Goal: Task Accomplishment & Management: Use online tool/utility

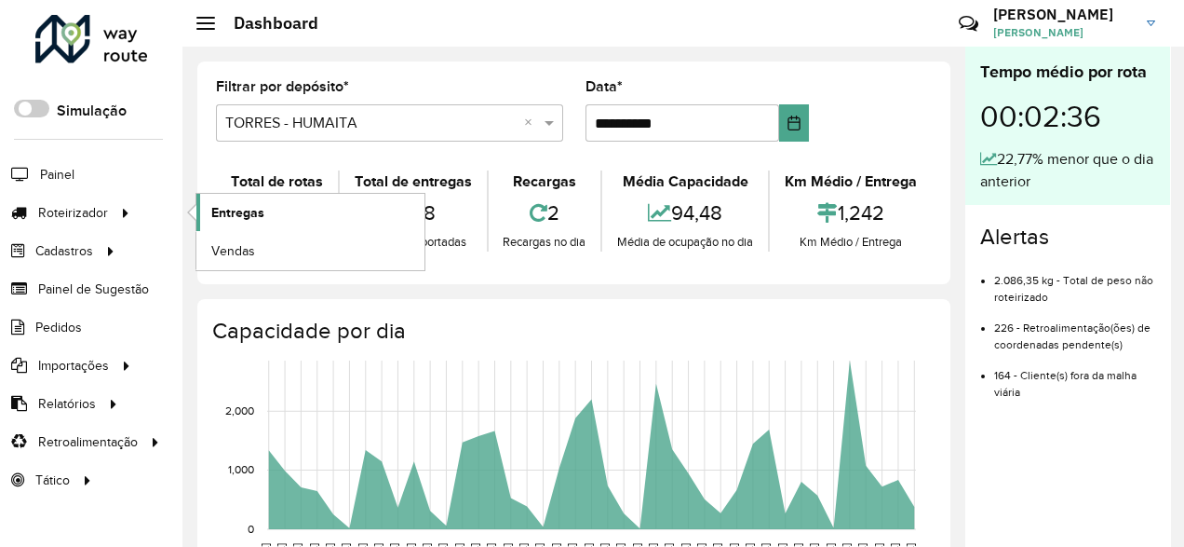
click at [247, 224] on link "Entregas" at bounding box center [310, 212] width 228 height 37
click at [267, 223] on link "Entregas" at bounding box center [310, 212] width 228 height 37
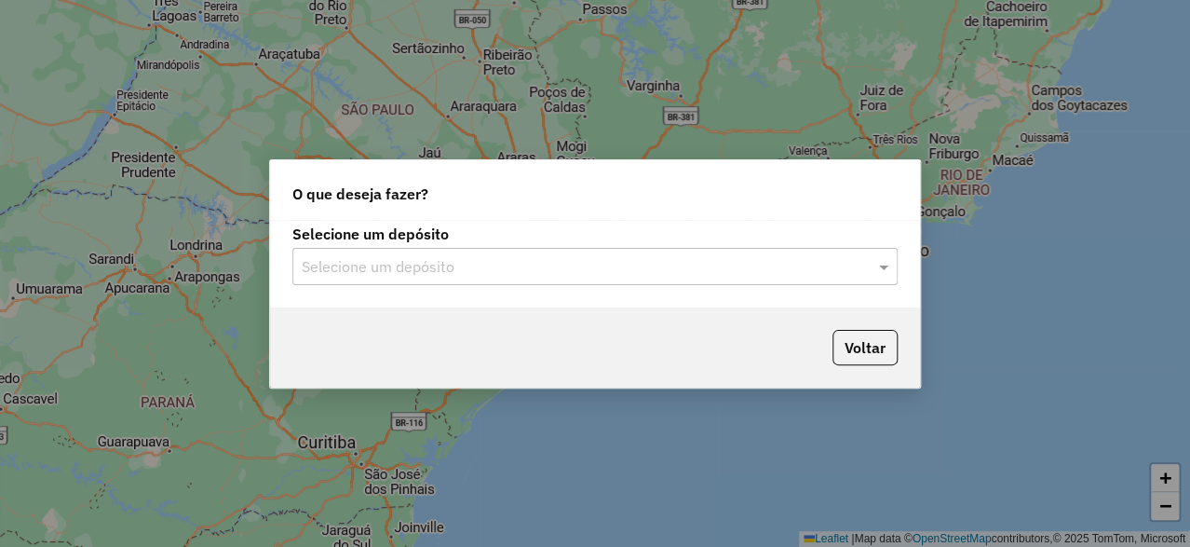
click at [374, 274] on input "text" at bounding box center [576, 267] width 549 height 22
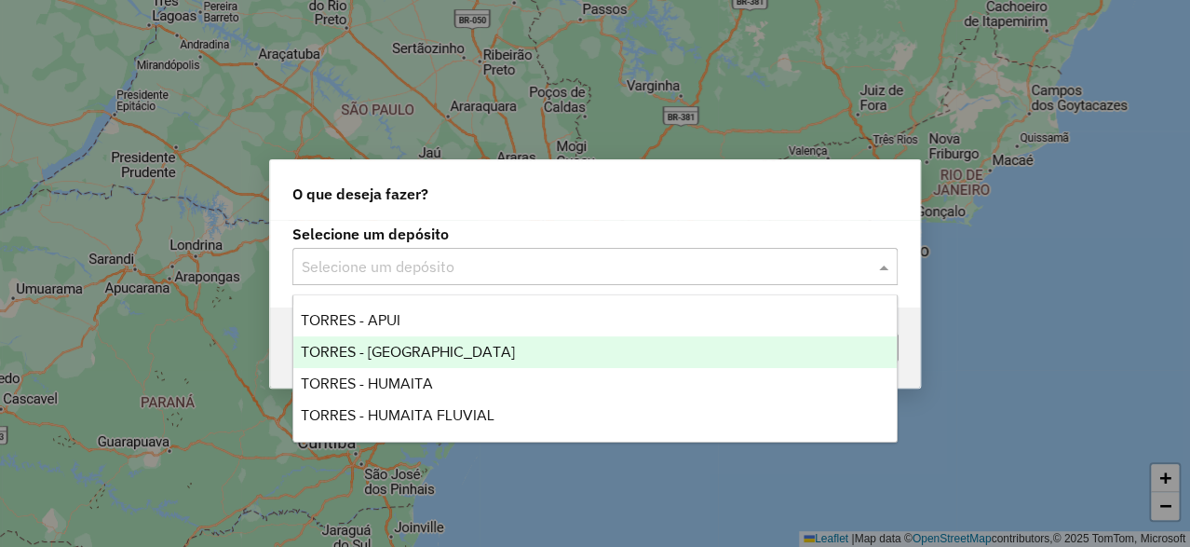
click at [371, 359] on div "TORRES - [GEOGRAPHIC_DATA]" at bounding box center [594, 352] width 603 height 32
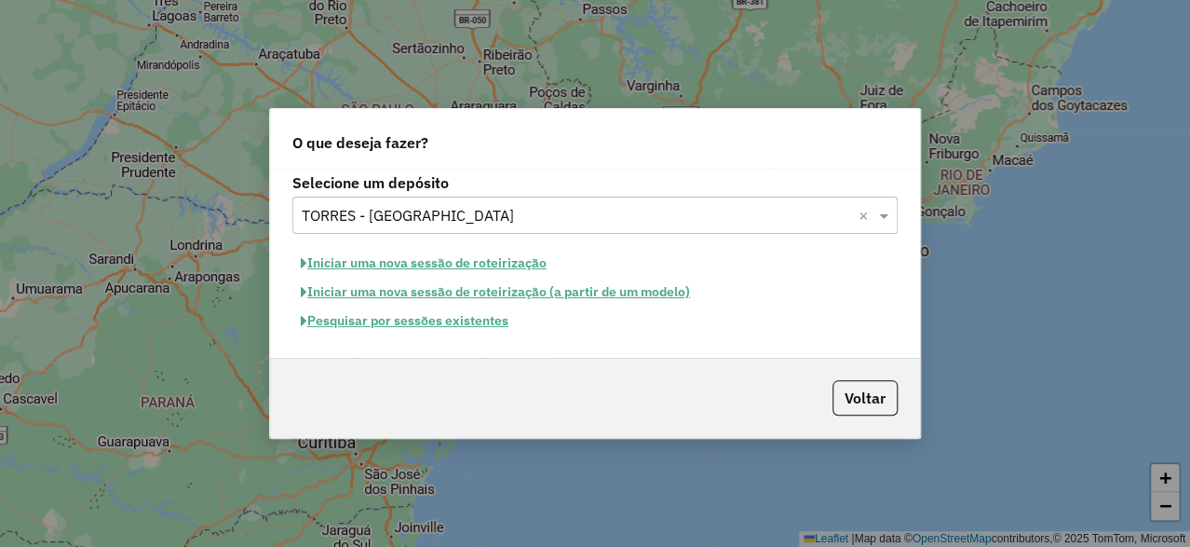
click at [363, 264] on button "Iniciar uma nova sessão de roteirização" at bounding box center [423, 263] width 263 height 29
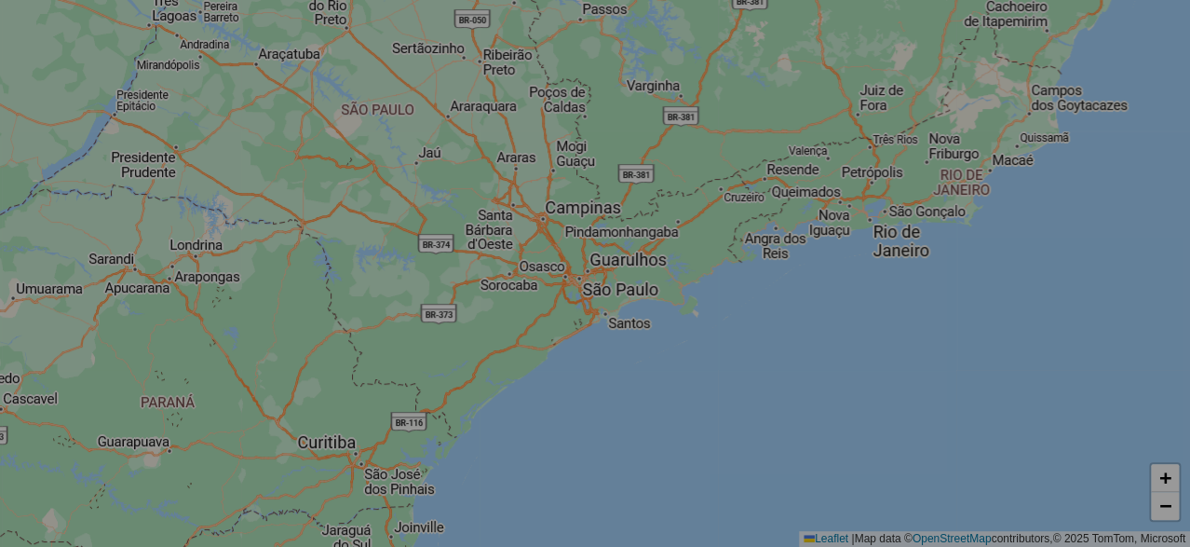
select select "*"
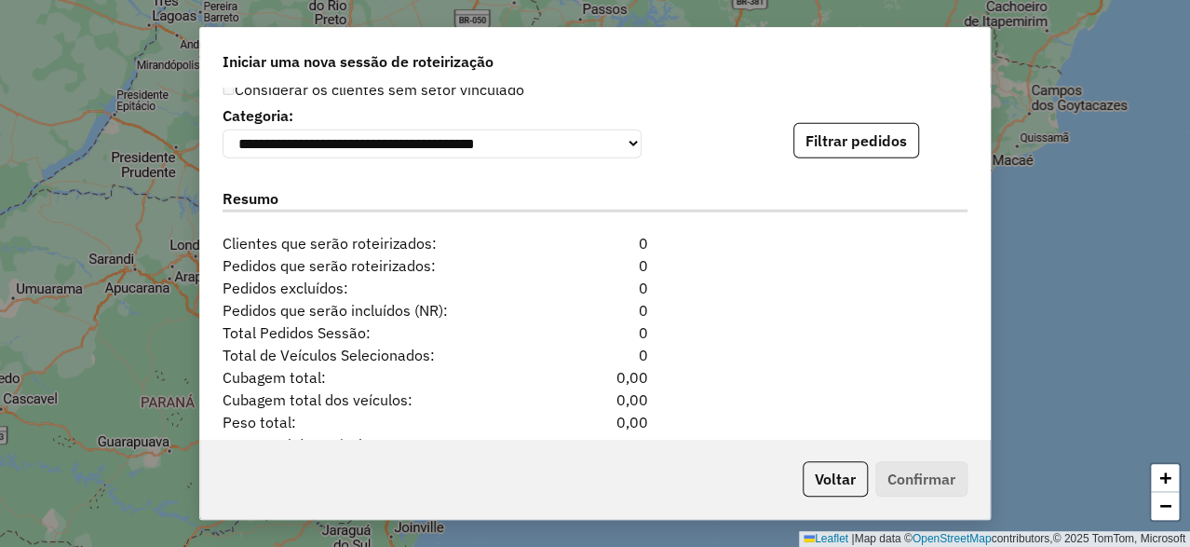
scroll to position [1768, 0]
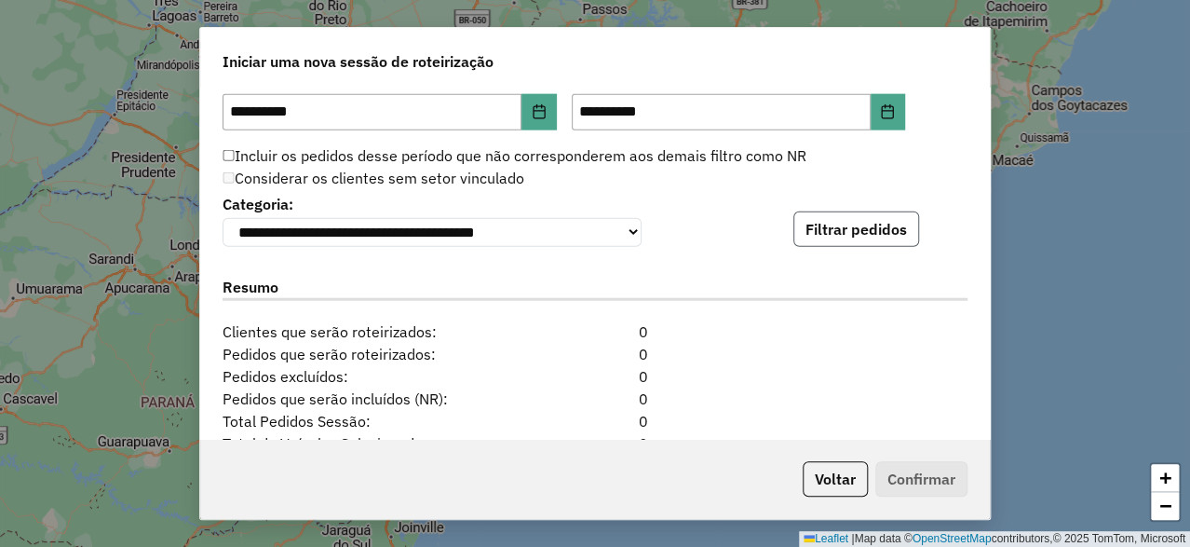
click at [844, 237] on button "Filtrar pedidos" at bounding box center [856, 228] width 126 height 35
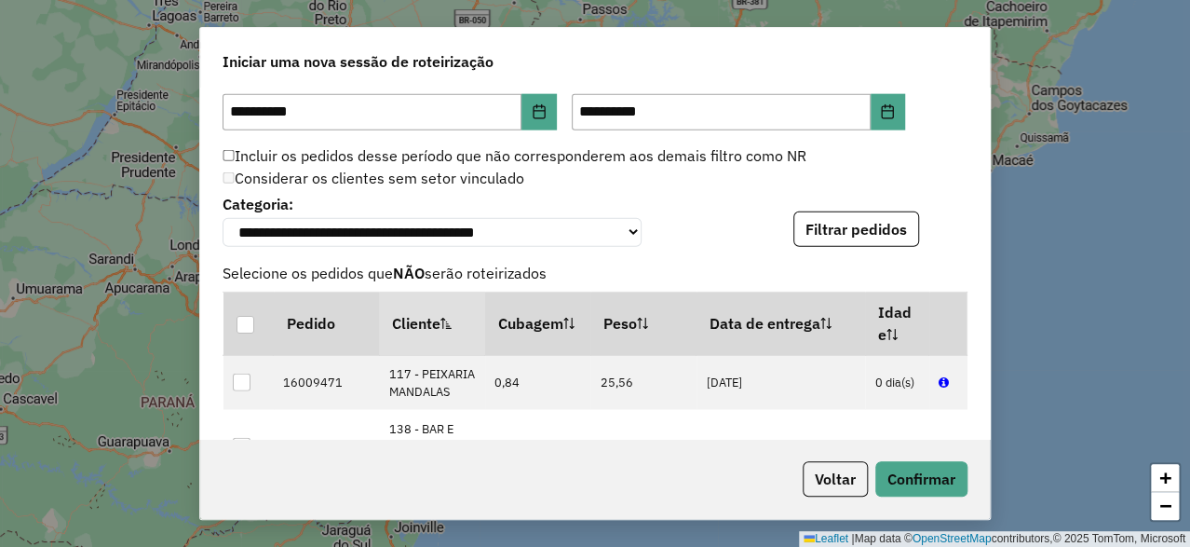
scroll to position [2327, 0]
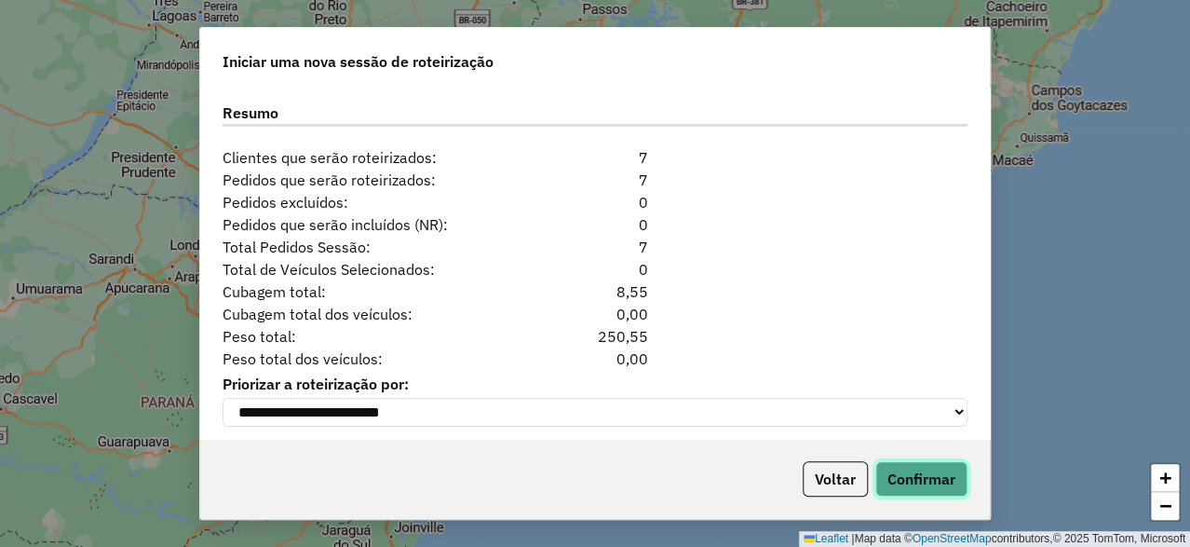
click at [941, 495] on button "Confirmar" at bounding box center [921, 478] width 92 height 35
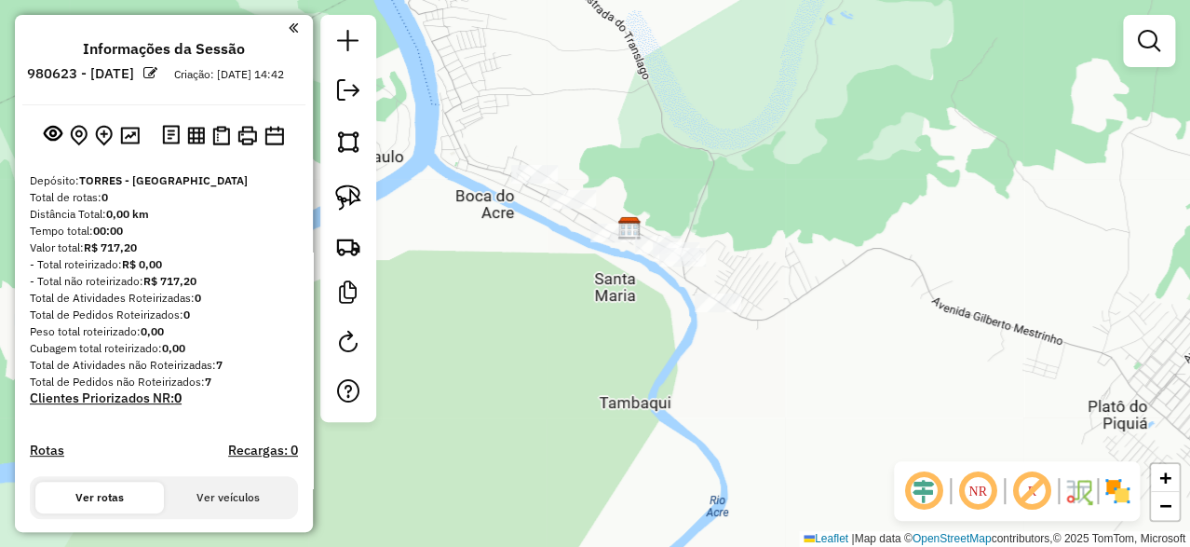
drag, startPoint x: 521, startPoint y: 322, endPoint x: 528, endPoint y: 284, distance: 38.7
click at [528, 284] on div "Janela de atendimento Grade de atendimento Capacidade Transportadoras Veículos …" at bounding box center [595, 273] width 1190 height 547
click at [343, 192] on img at bounding box center [348, 197] width 26 height 26
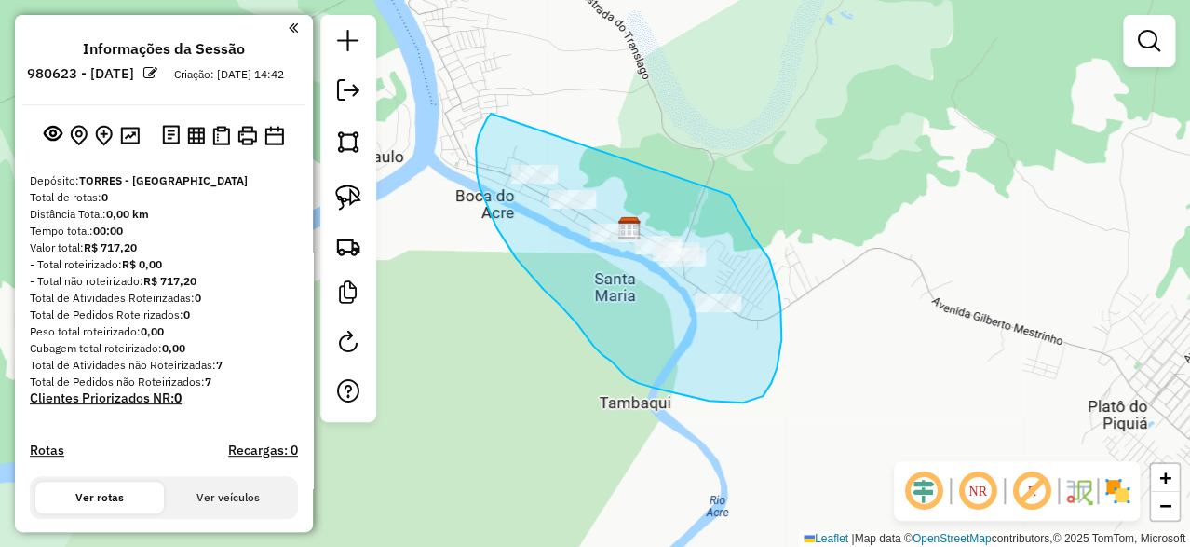
drag, startPoint x: 491, startPoint y: 114, endPoint x: 729, endPoint y: 195, distance: 251.7
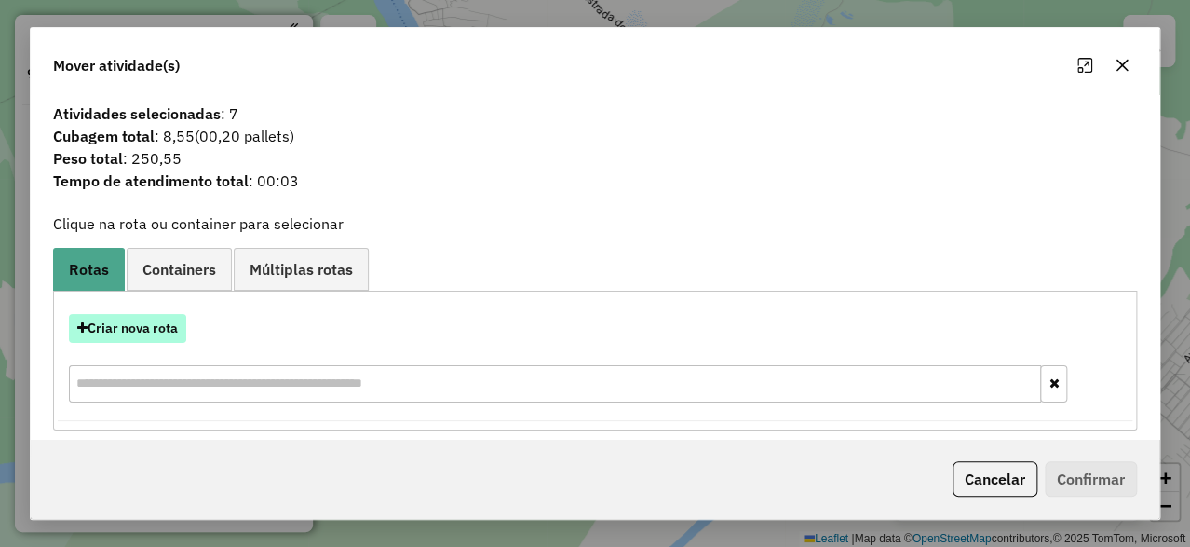
click at [143, 331] on button "Criar nova rota" at bounding box center [127, 328] width 117 height 29
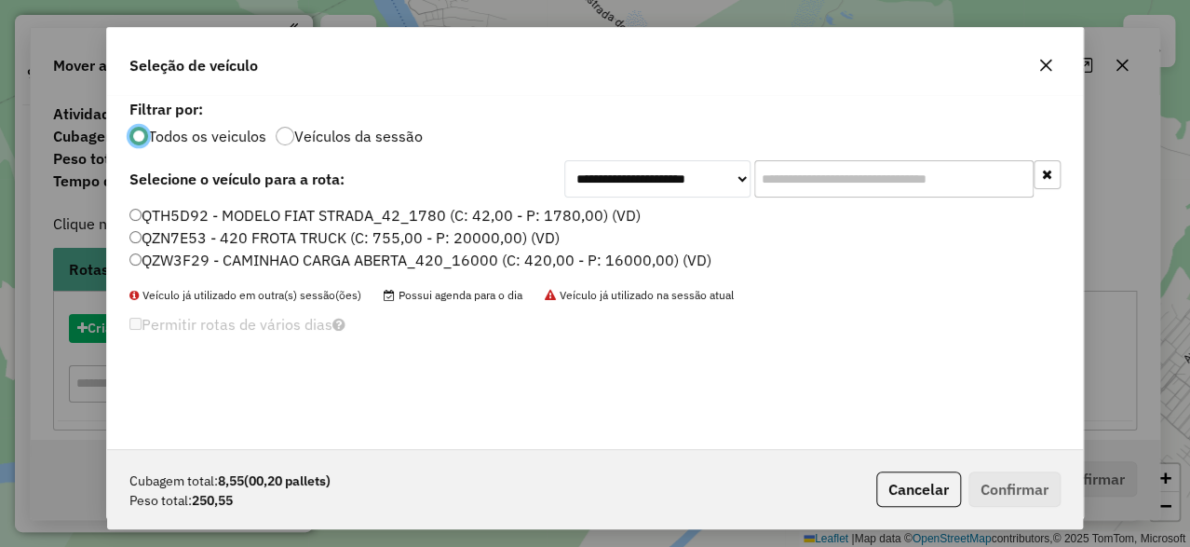
scroll to position [10, 5]
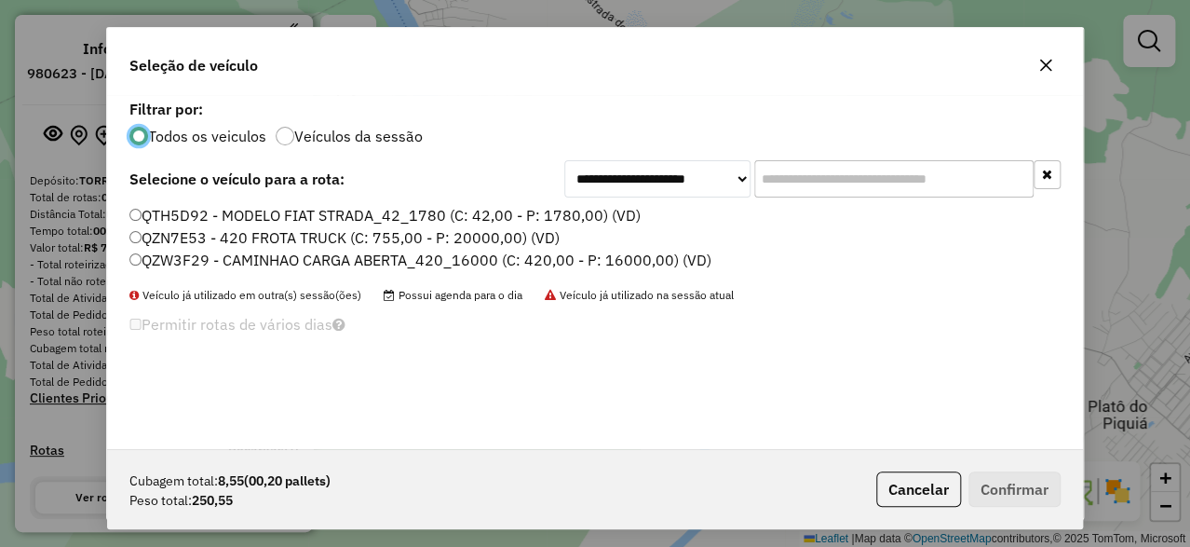
click at [231, 242] on label "QZN7E53 - 420 FROTA TRUCK (C: 755,00 - P: 20000,00) (VD)" at bounding box center [344, 237] width 430 height 22
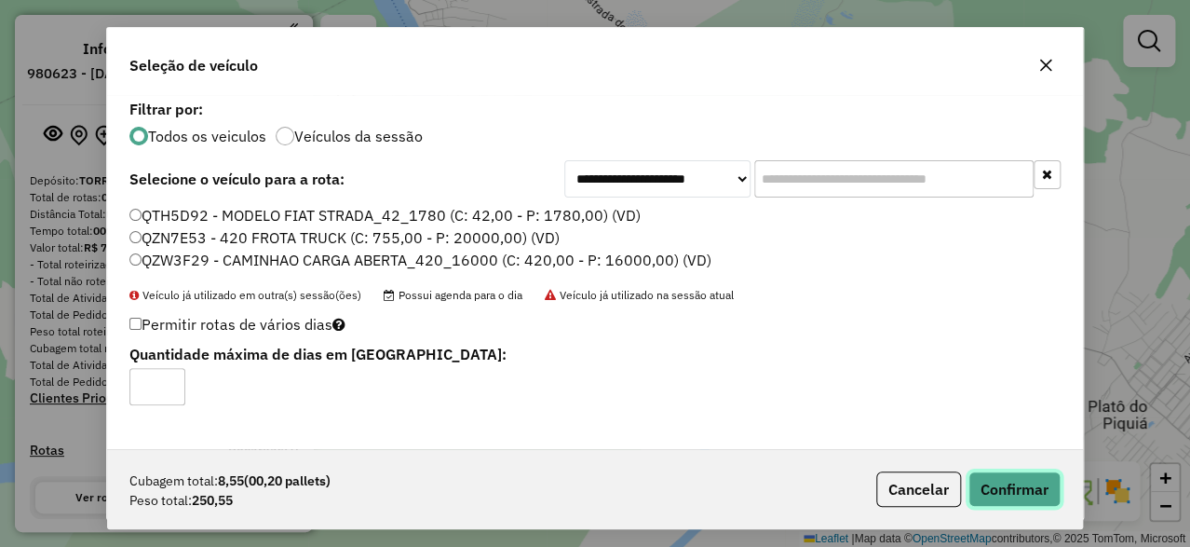
click at [1020, 495] on button "Confirmar" at bounding box center [1014, 488] width 92 height 35
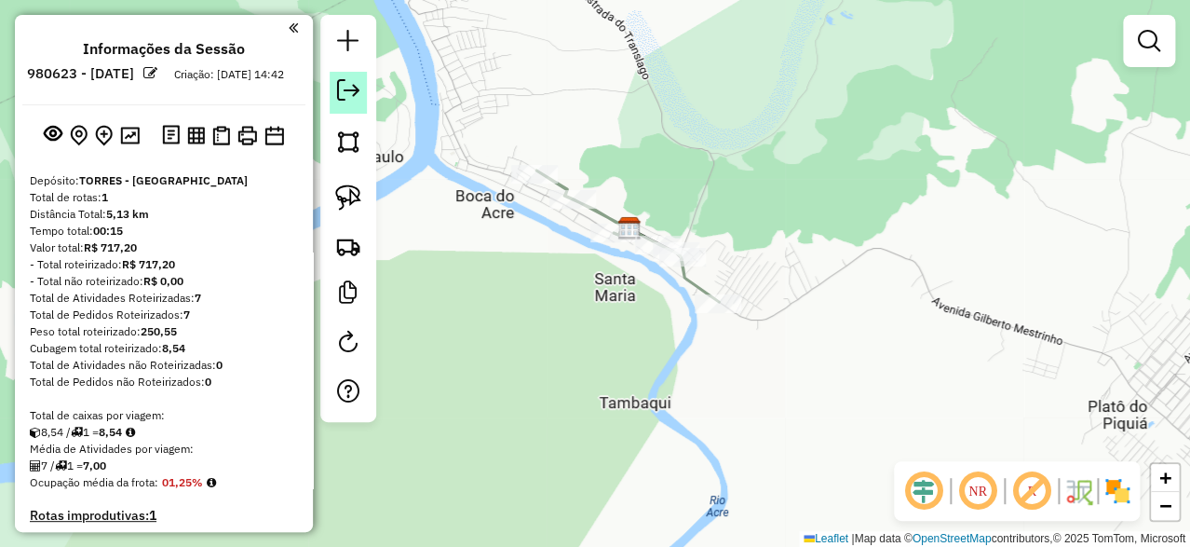
click at [348, 83] on em at bounding box center [348, 90] width 22 height 22
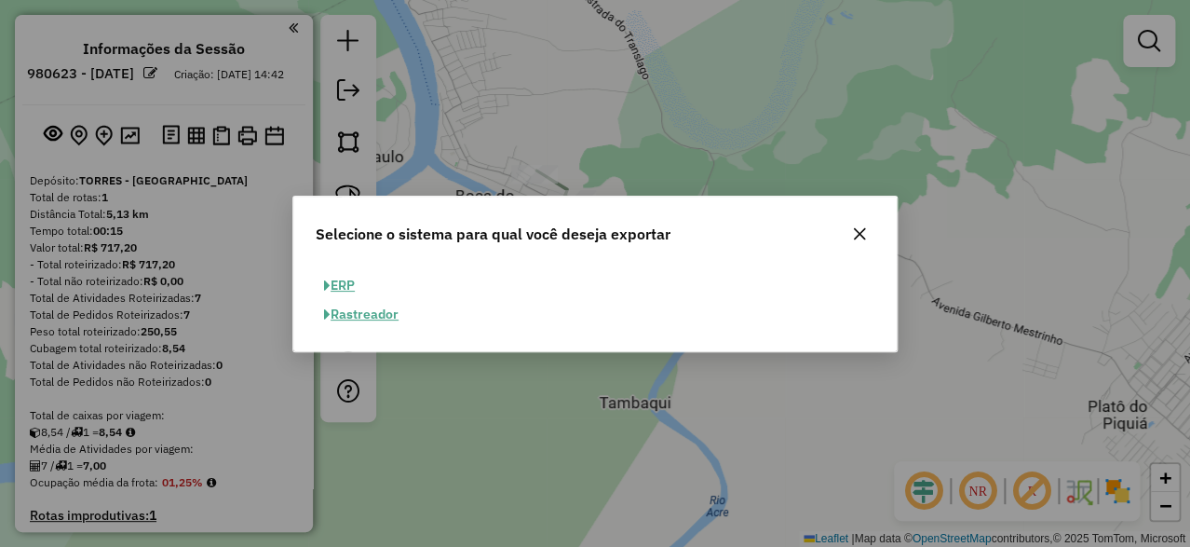
click at [346, 278] on button "ERP" at bounding box center [339, 285] width 47 height 29
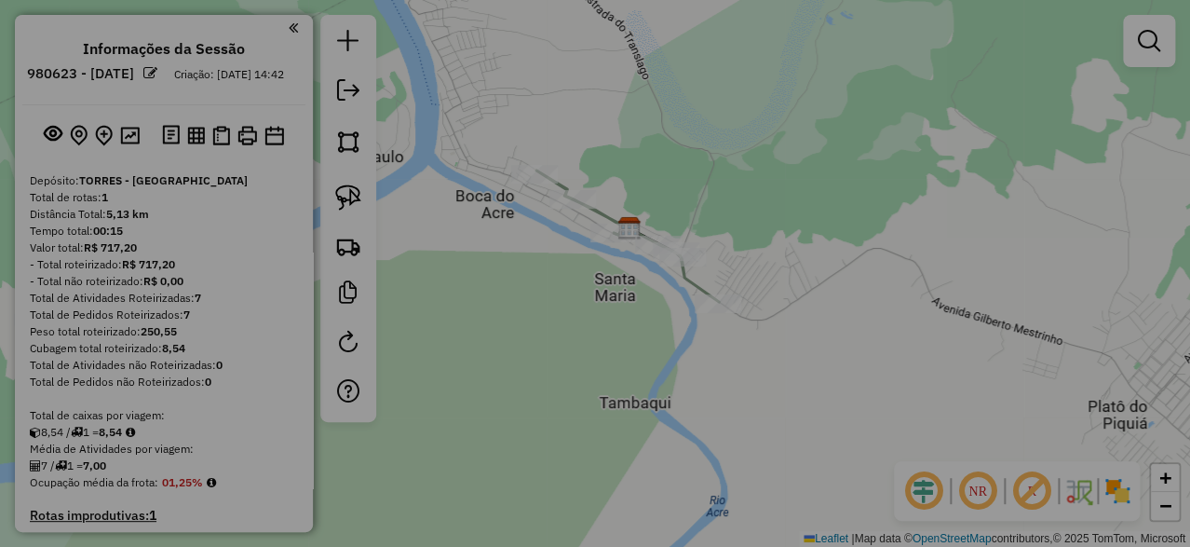
select select "**"
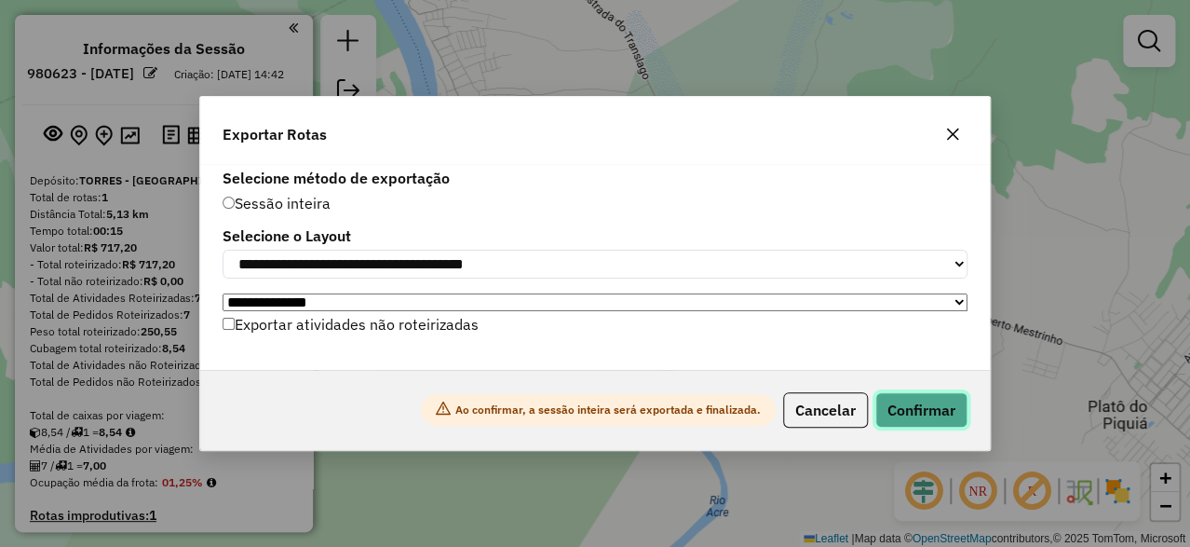
click at [926, 420] on button "Confirmar" at bounding box center [921, 409] width 92 height 35
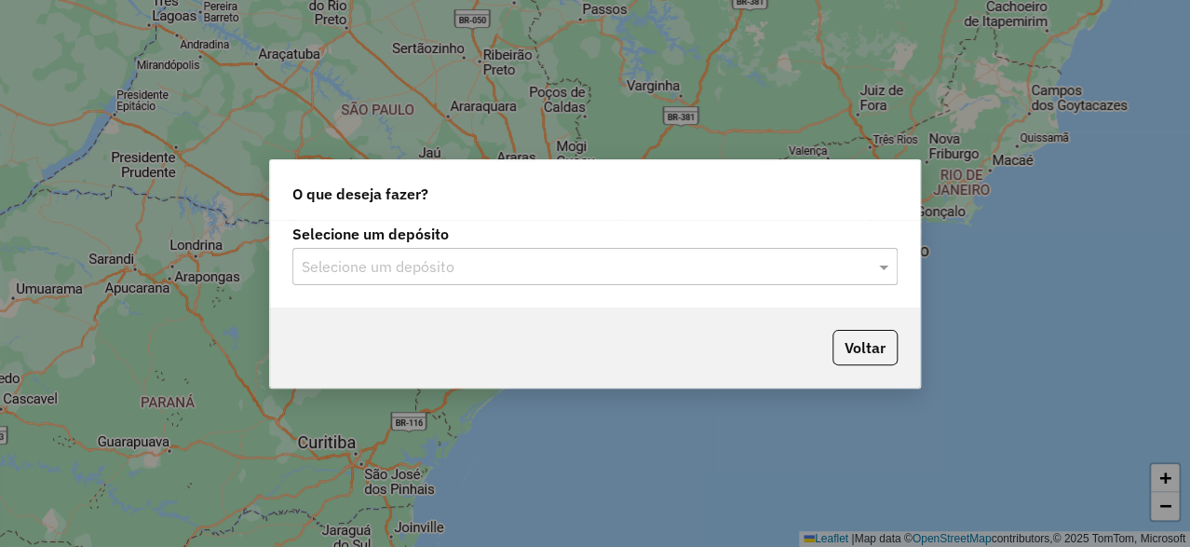
click at [494, 271] on input "text" at bounding box center [576, 267] width 549 height 22
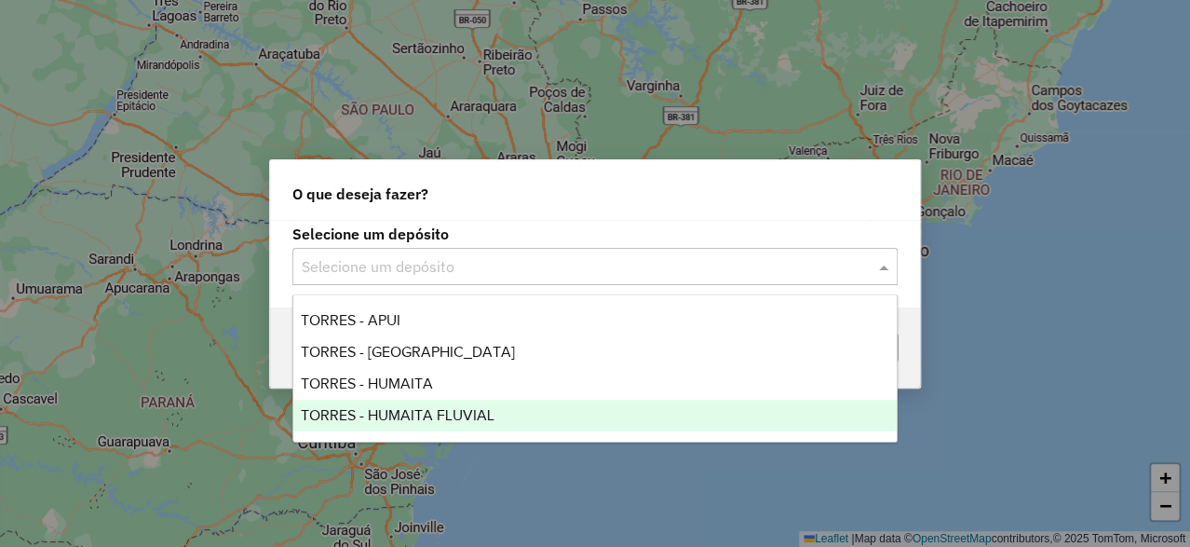
click at [450, 413] on span "TORRES - HUMAITA FLUVIAL" at bounding box center [398, 415] width 194 height 16
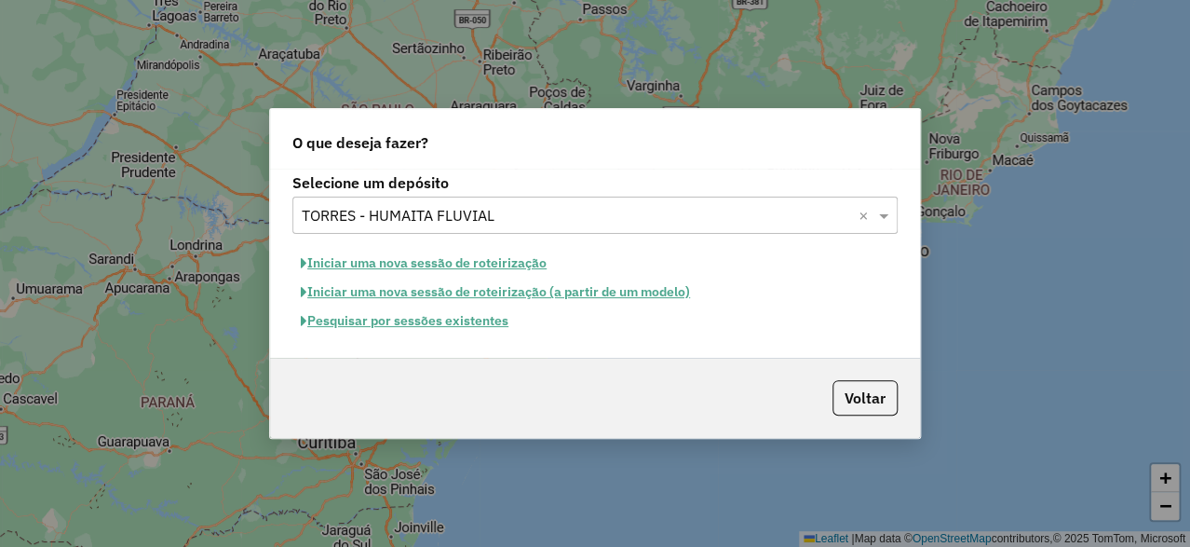
click at [439, 264] on button "Iniciar uma nova sessão de roteirização" at bounding box center [423, 263] width 263 height 29
select select "*"
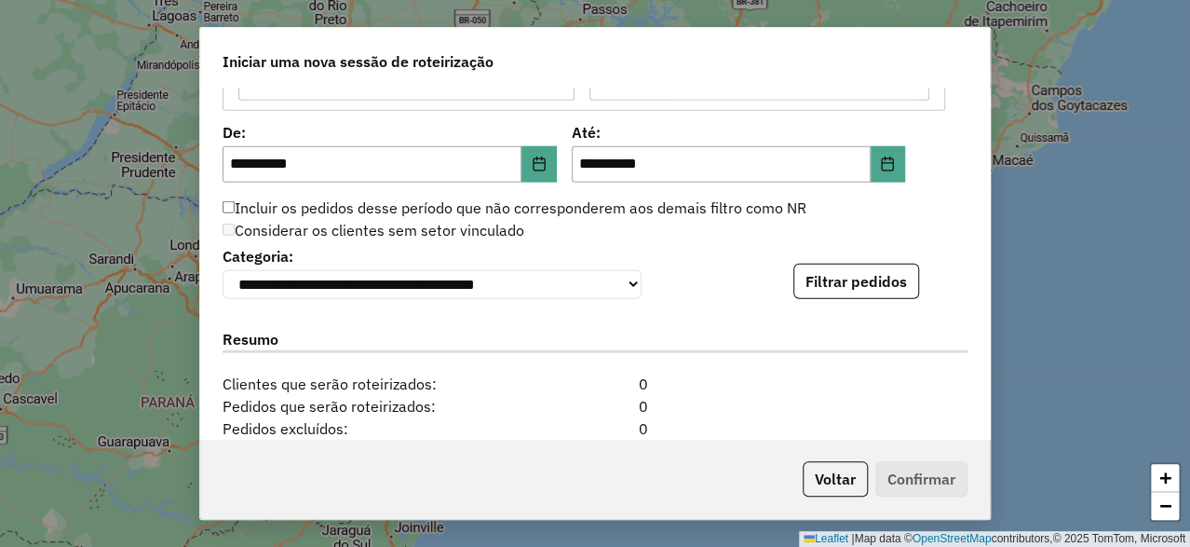
scroll to position [1768, 0]
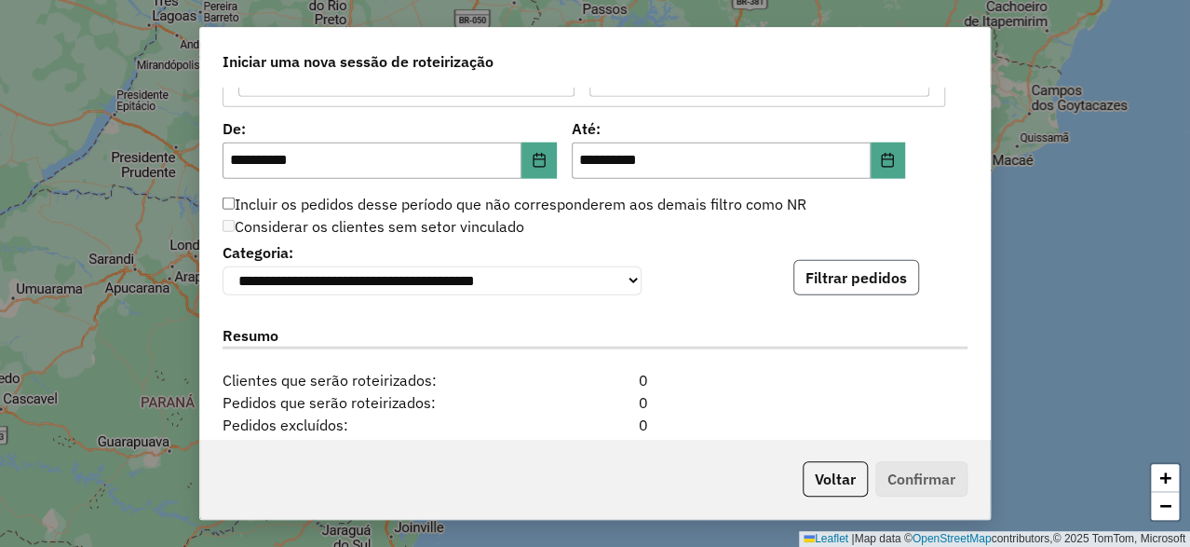
click at [822, 277] on button "Filtrar pedidos" at bounding box center [856, 277] width 126 height 35
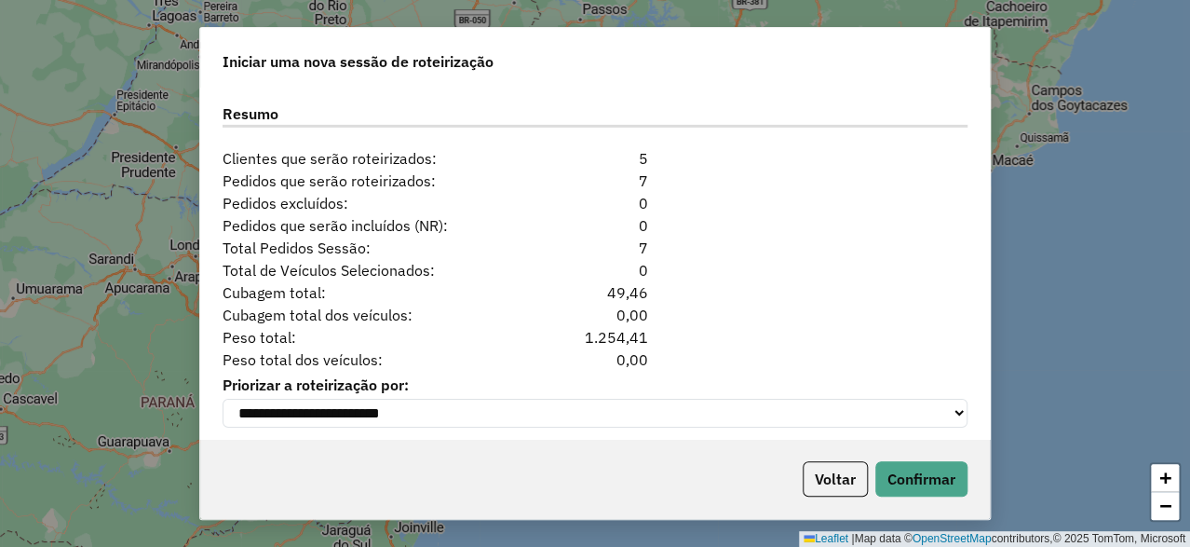
scroll to position [2395, 0]
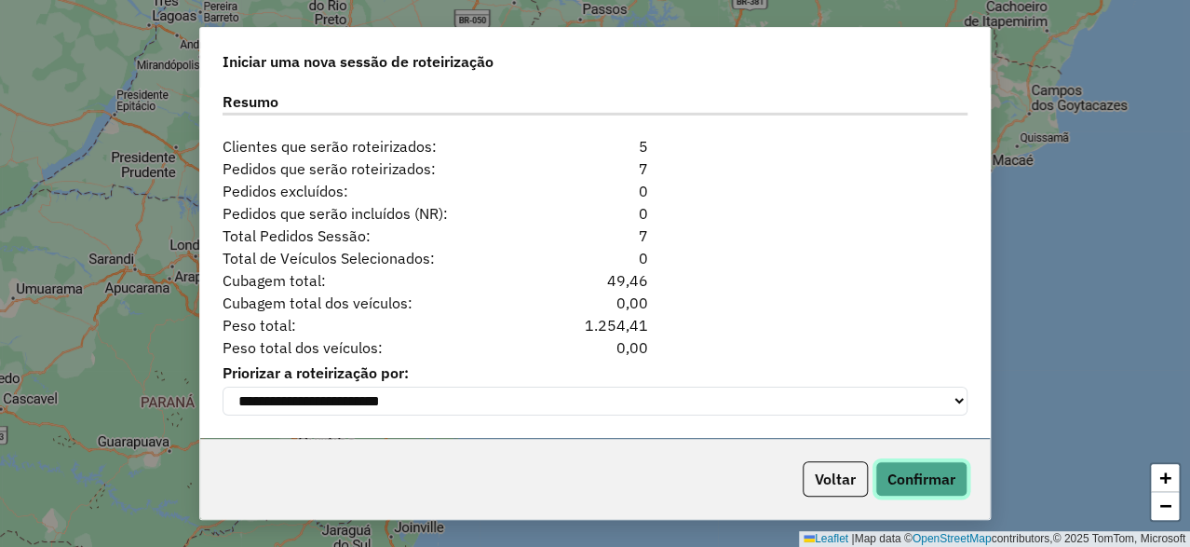
click at [932, 477] on button "Confirmar" at bounding box center [921, 478] width 92 height 35
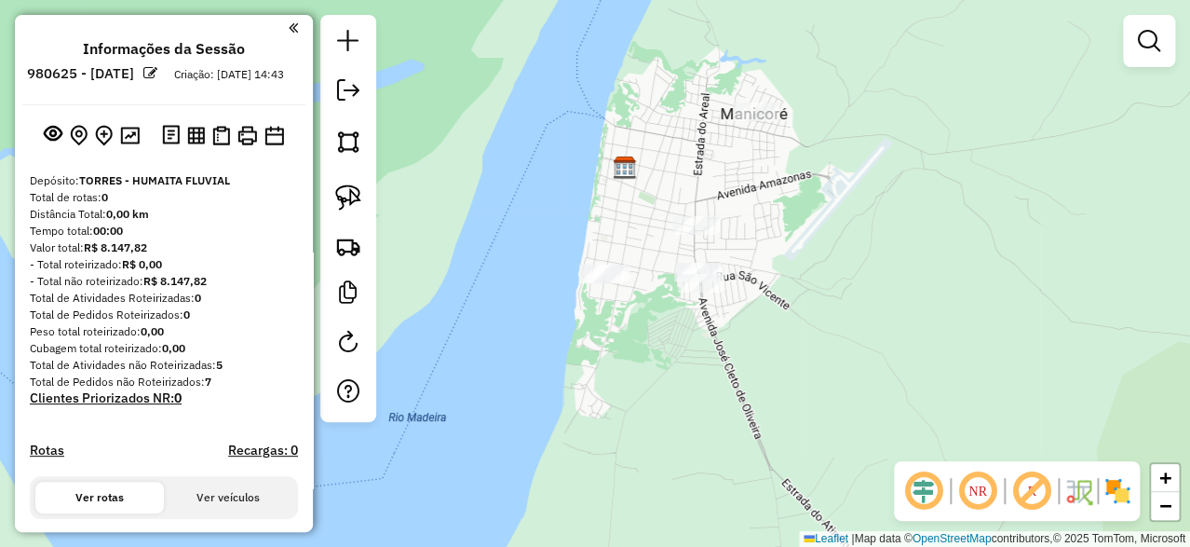
drag, startPoint x: 803, startPoint y: 307, endPoint x: 799, endPoint y: 287, distance: 20.8
click at [799, 287] on div "Janela de atendimento Grade de atendimento Capacidade Transportadoras Veículos …" at bounding box center [595, 273] width 1190 height 547
click at [358, 197] on img at bounding box center [348, 197] width 26 height 26
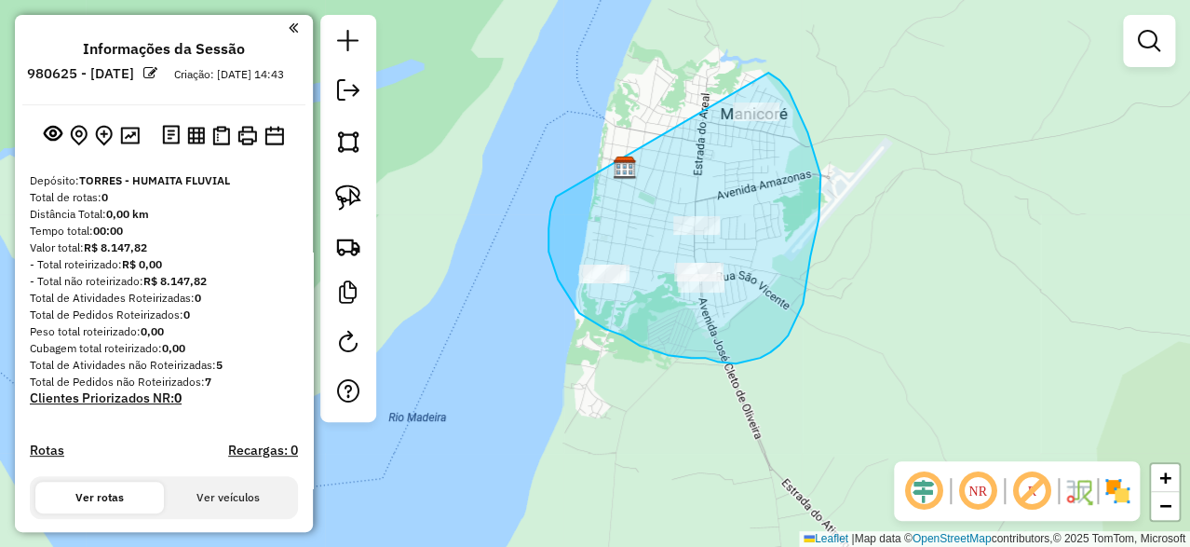
drag, startPoint x: 556, startPoint y: 196, endPoint x: 745, endPoint y: 65, distance: 230.1
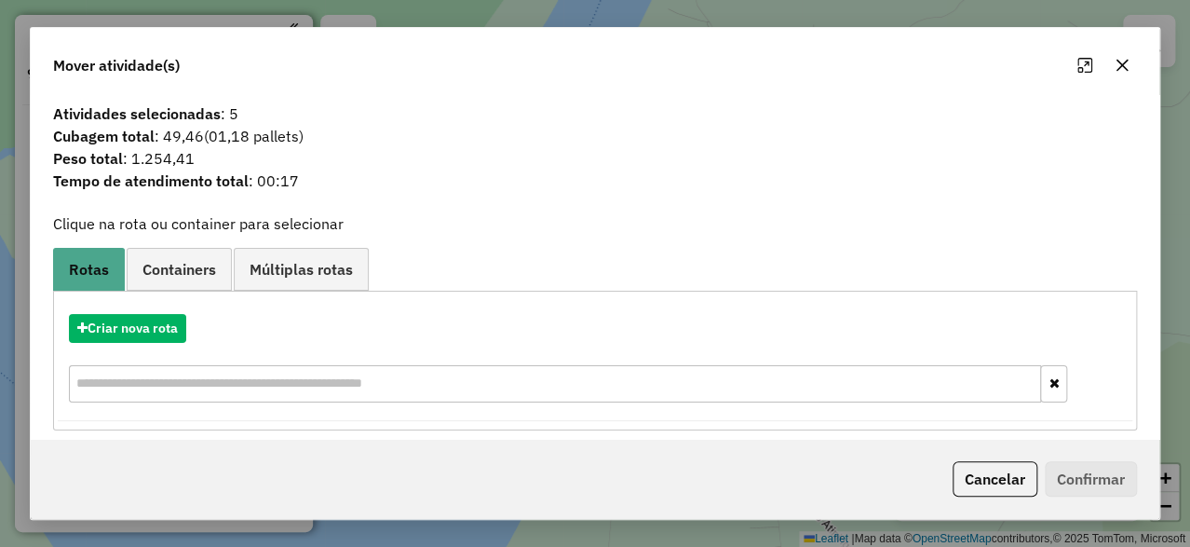
scroll to position [13, 0]
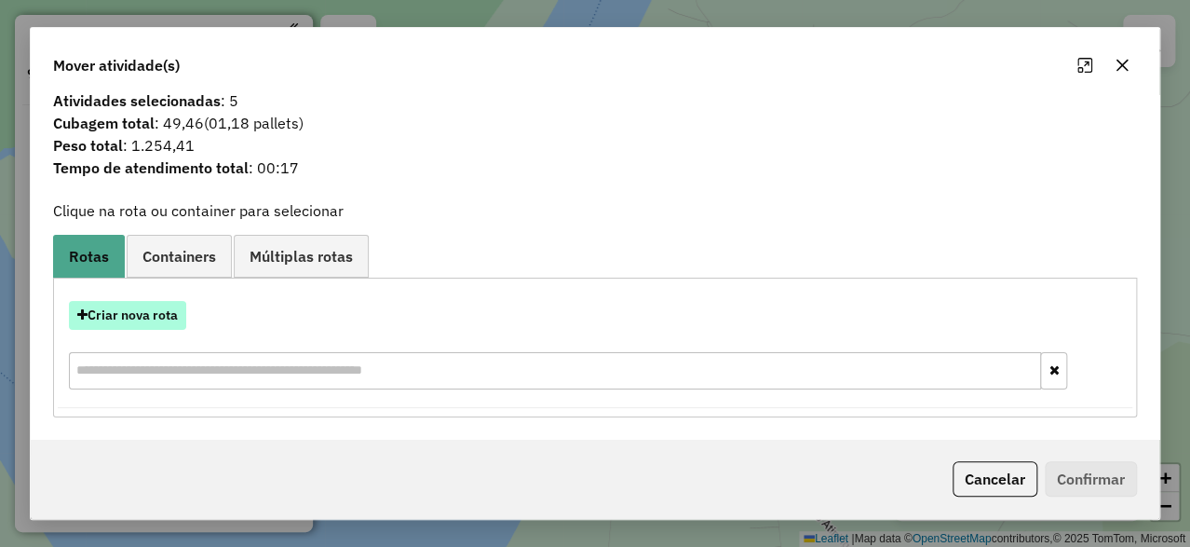
click at [181, 302] on button "Criar nova rota" at bounding box center [127, 315] width 117 height 29
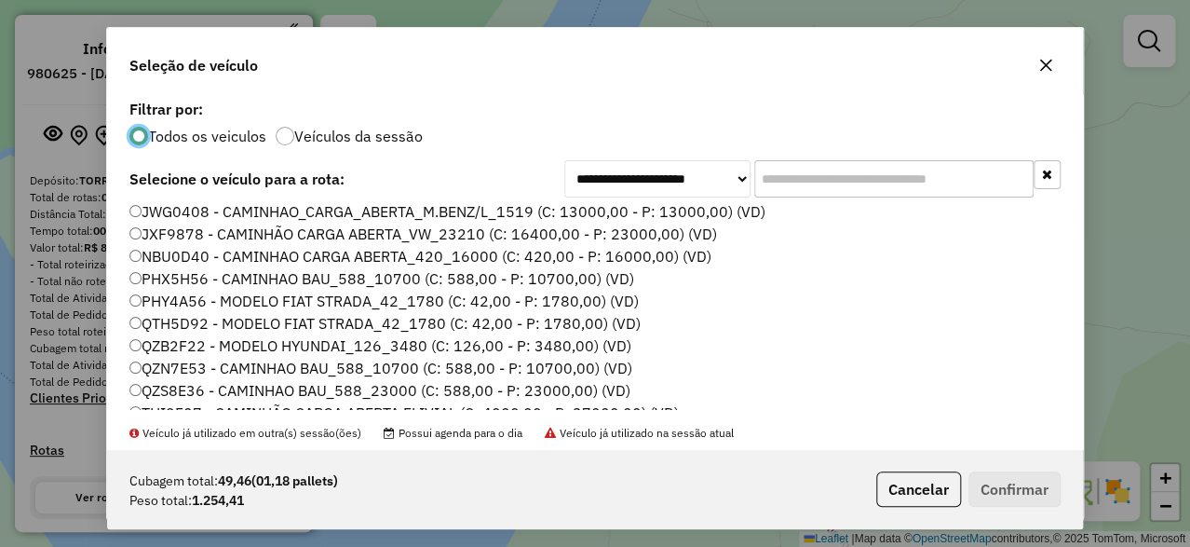
scroll to position [40, 0]
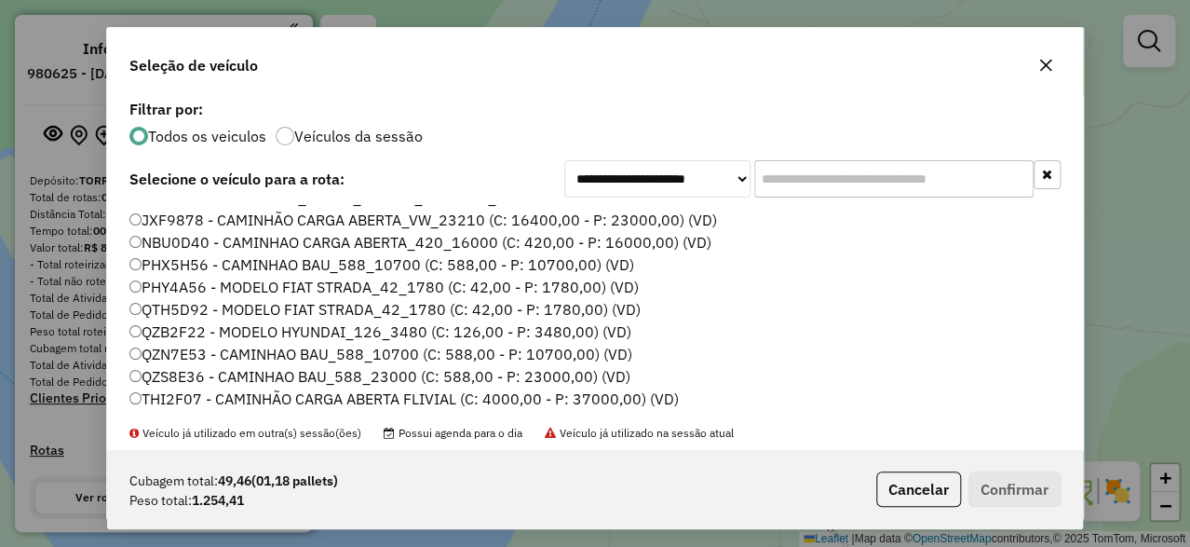
click at [268, 389] on label "THI2F07 - CAMINHÃO CARGA ABERTA FLIVIAL (C: 4000,00 - P: 37000,00) (VD)" at bounding box center [403, 398] width 549 height 22
click at [1034, 492] on button "Confirmar" at bounding box center [1014, 488] width 92 height 35
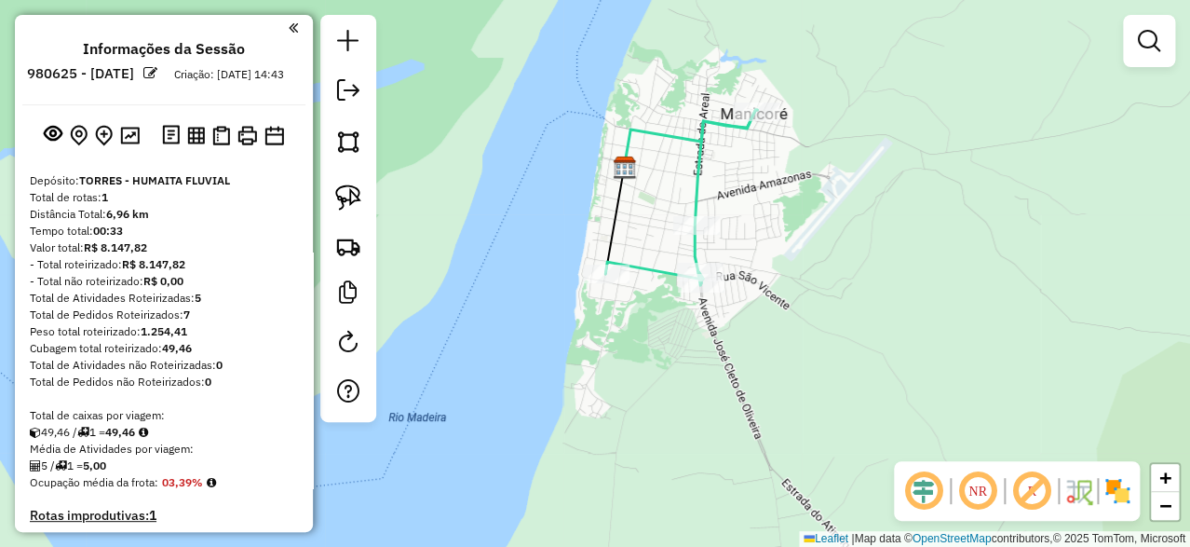
click at [370, 101] on div at bounding box center [348, 218] width 56 height 407
click at [358, 92] on em at bounding box center [348, 90] width 22 height 22
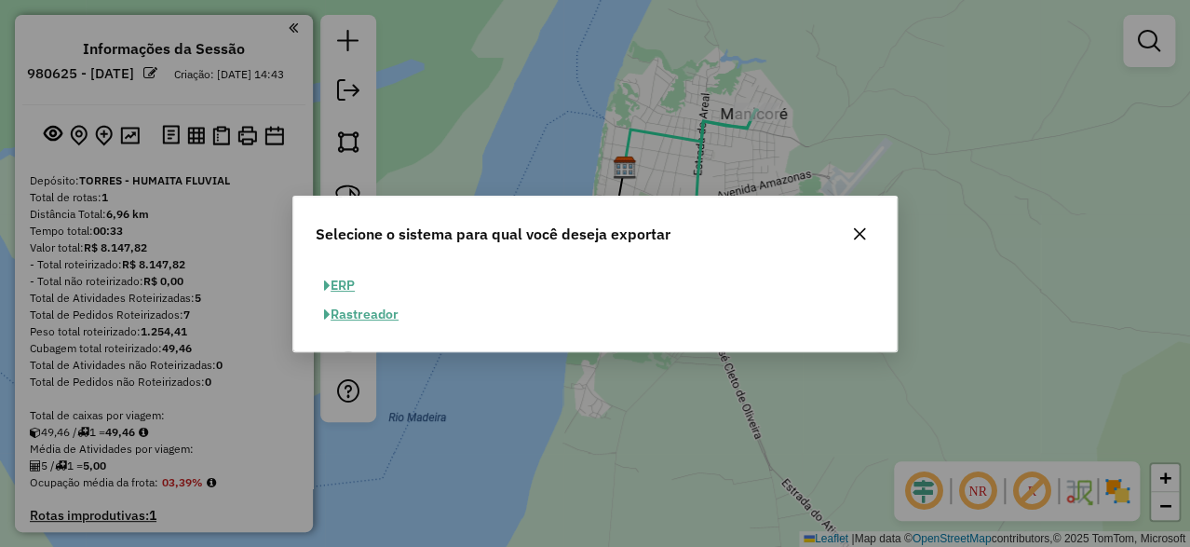
click at [349, 277] on button "ERP" at bounding box center [339, 285] width 47 height 29
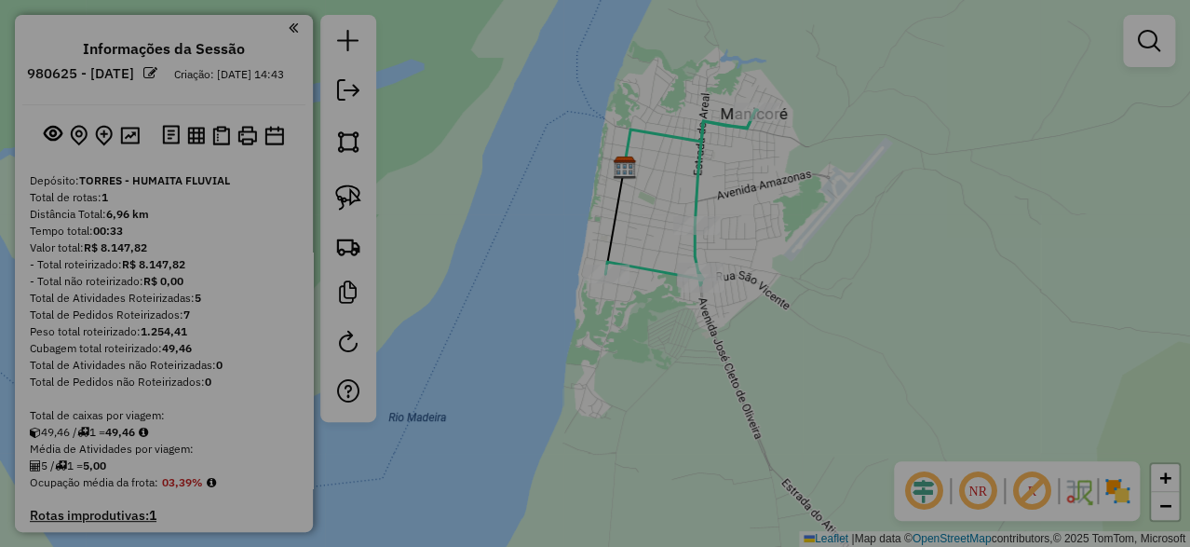
select select "**"
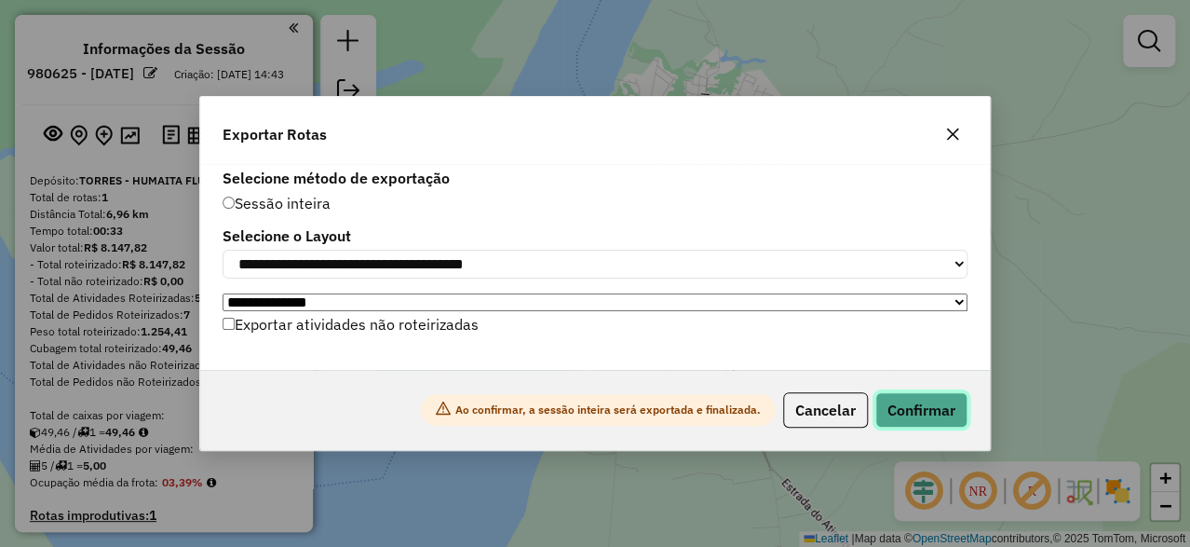
click at [931, 427] on button "Confirmar" at bounding box center [921, 409] width 92 height 35
